Goal: Find specific page/section: Find specific page/section

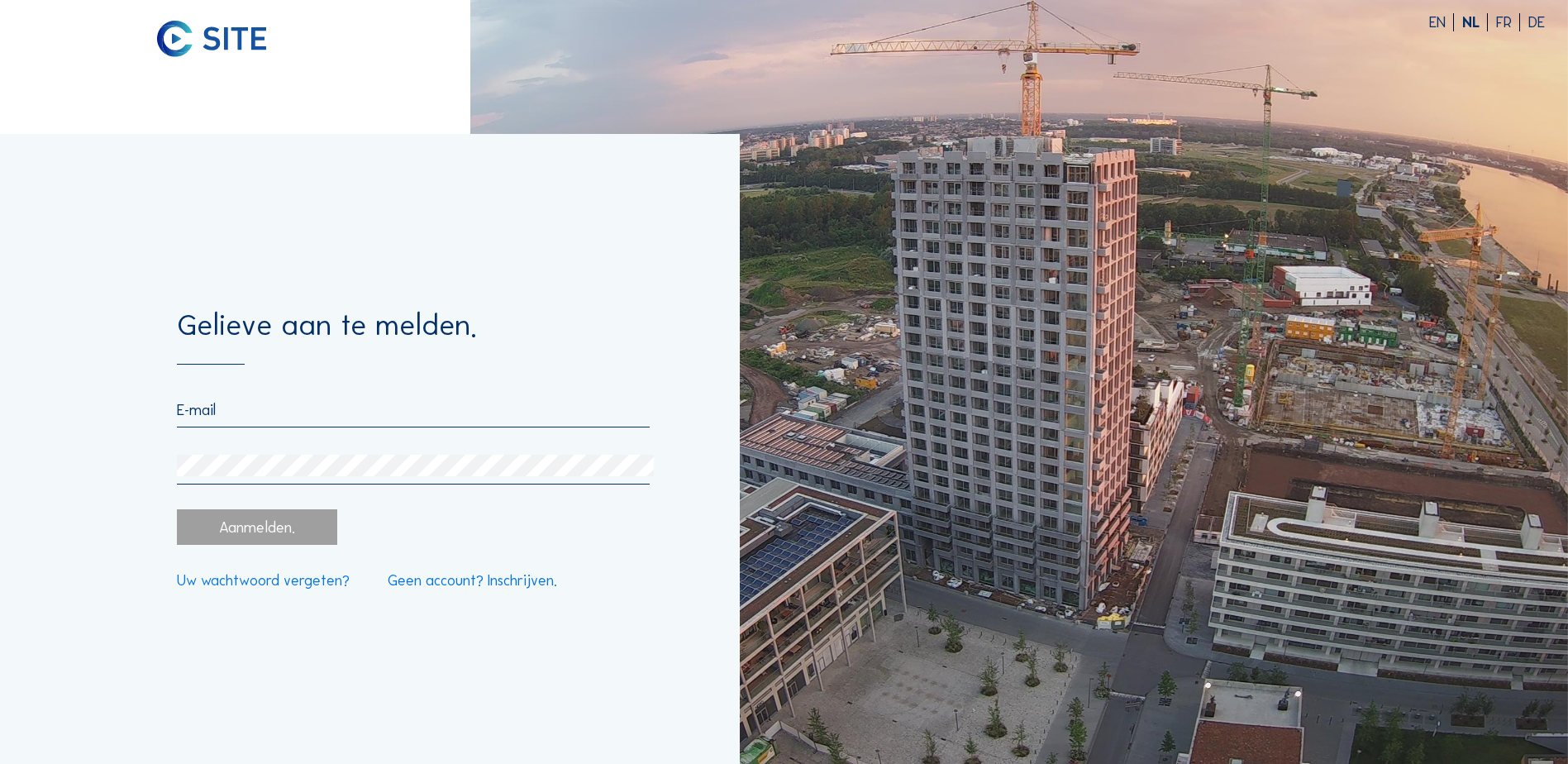
type input "[EMAIL_ADDRESS][PERSON_NAME][DOMAIN_NAME]"
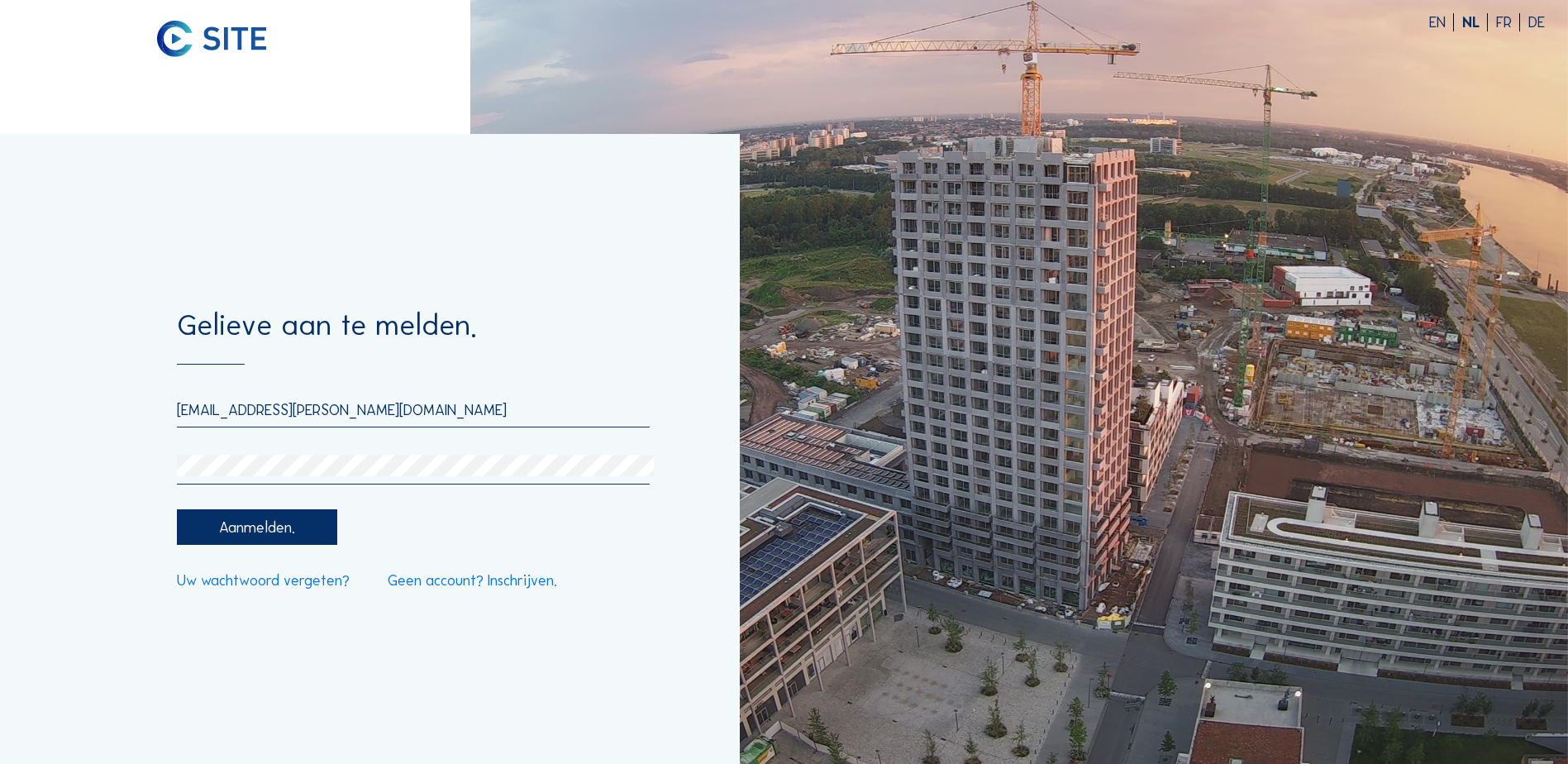
click at [282, 533] on div "Aanmelden." at bounding box center [256, 527] width 159 height 35
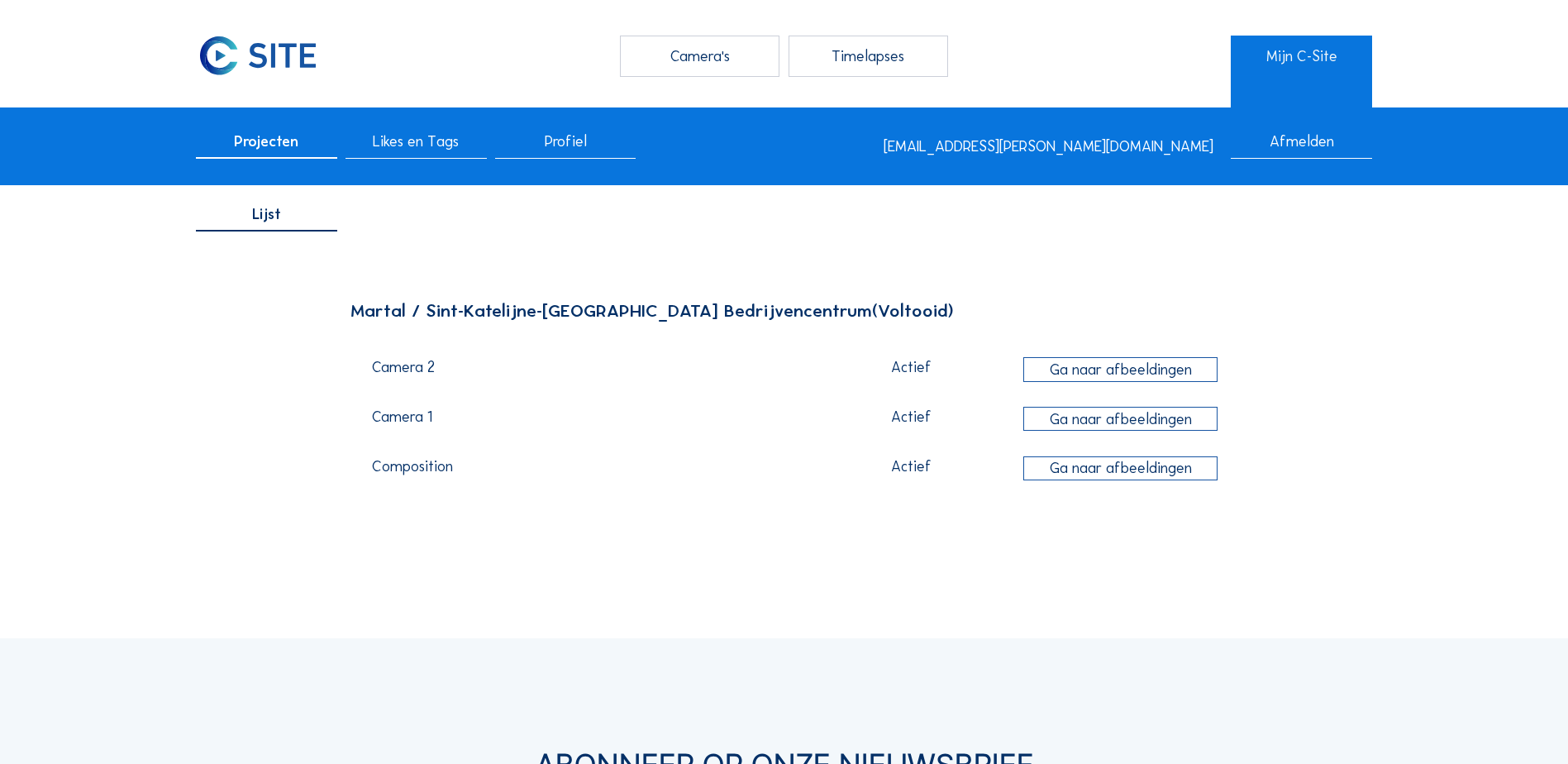
click at [1133, 416] on div "Ga naar afbeeldingen" at bounding box center [1120, 419] width 194 height 24
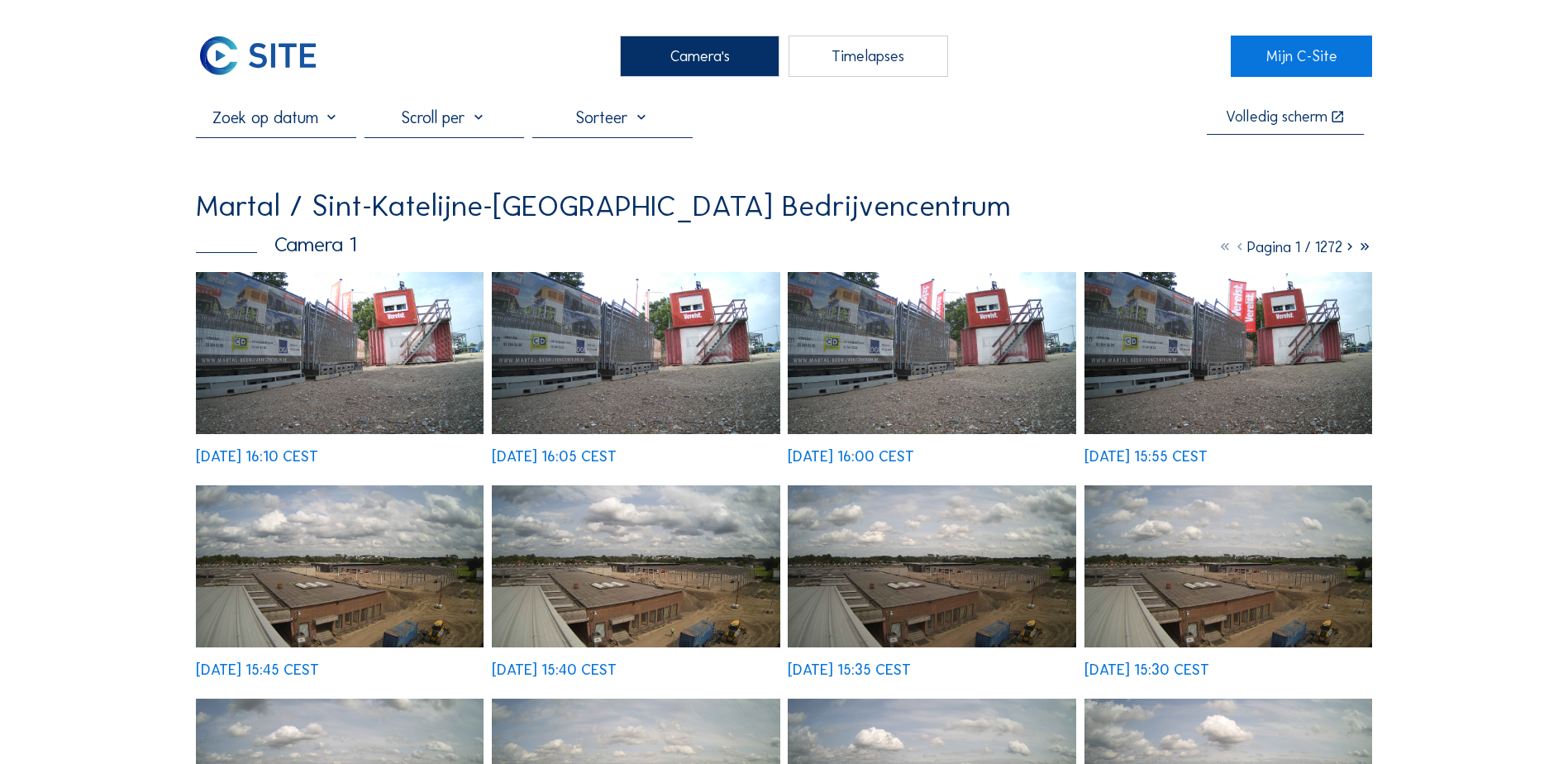
click at [367, 371] on img at bounding box center [340, 353] width 287 height 162
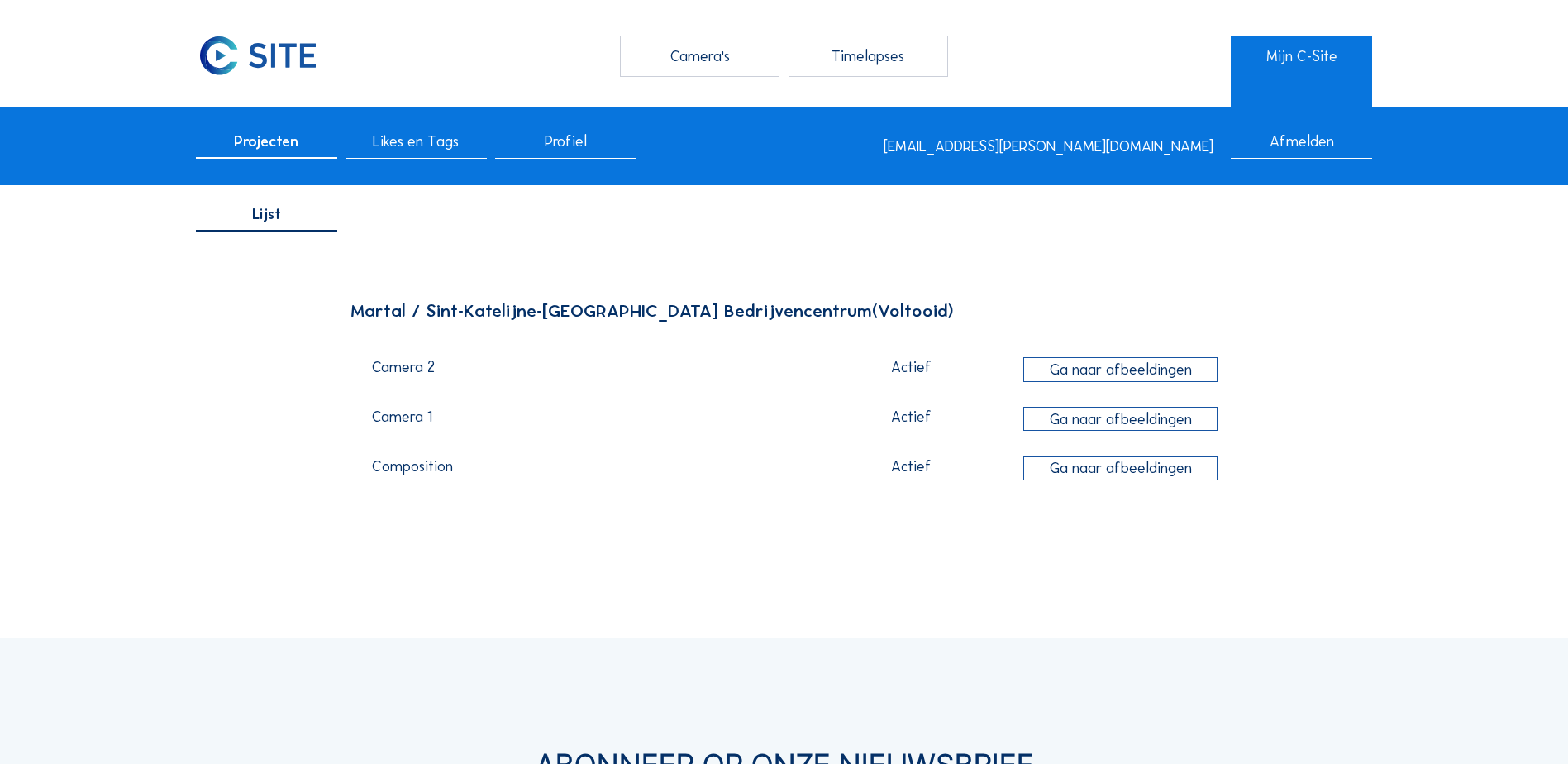
click at [1144, 422] on div "Ga naar afbeeldingen" at bounding box center [1120, 419] width 194 height 24
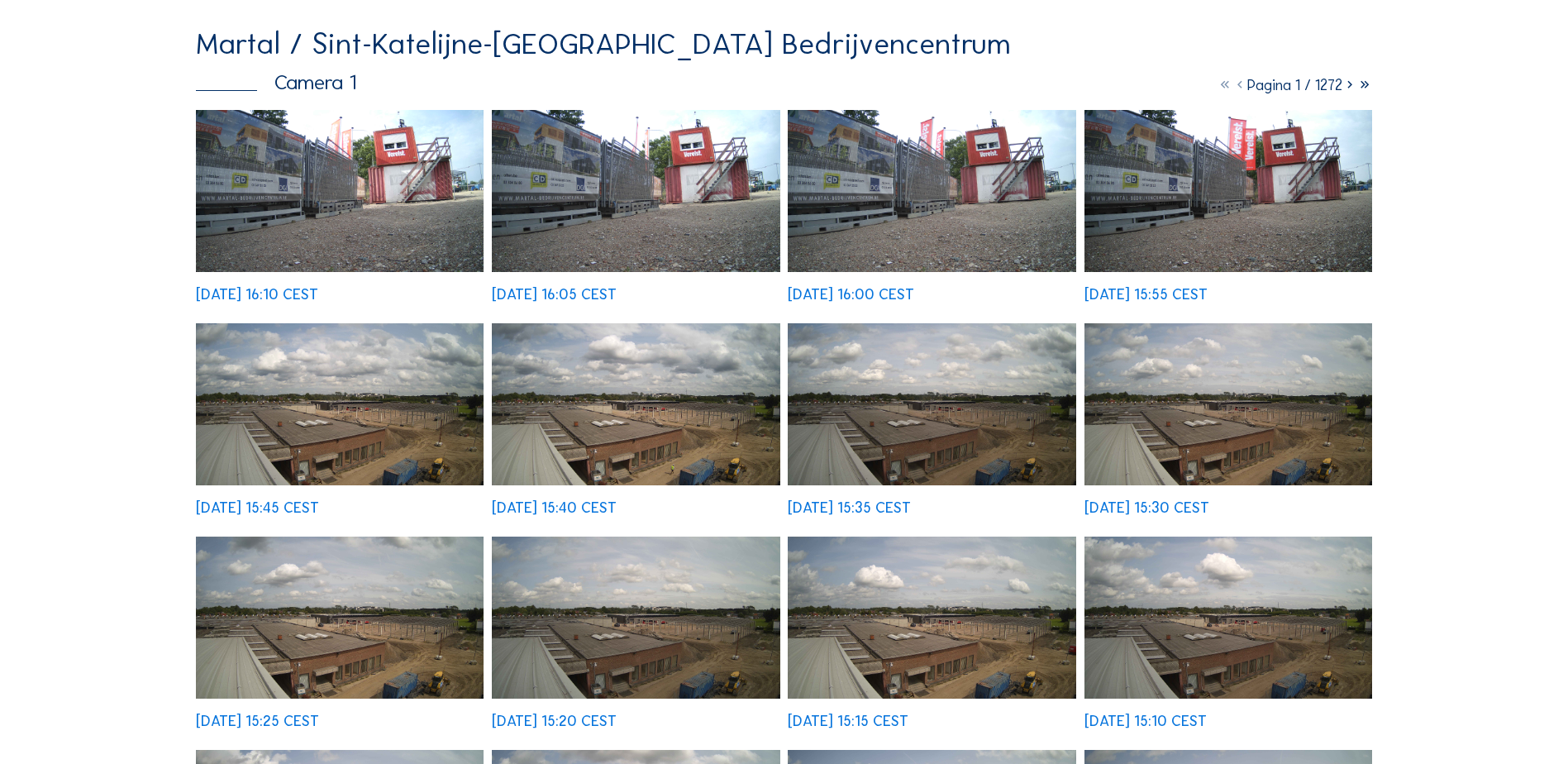
scroll to position [83, 0]
